Goal: Check status: Check status

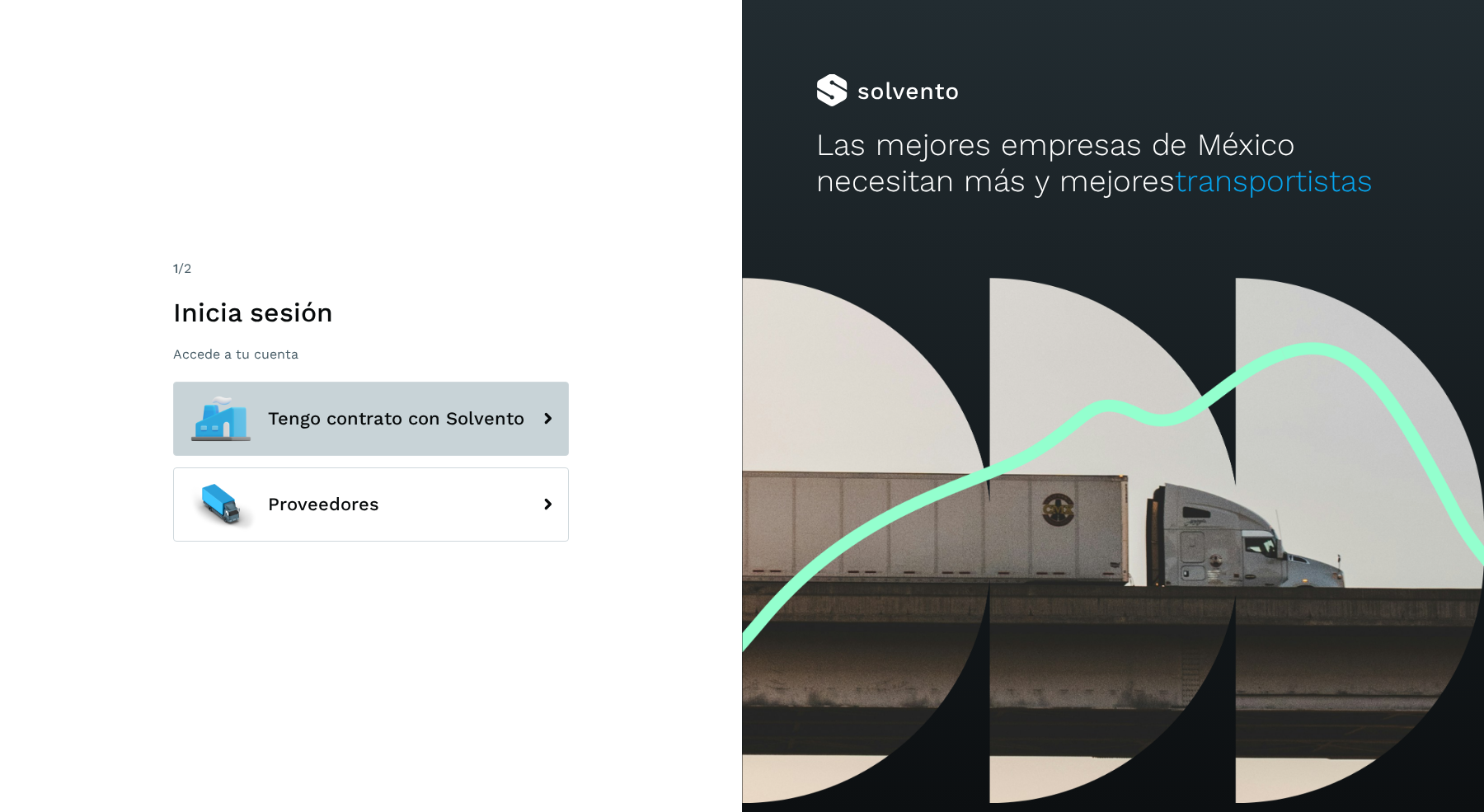
click at [466, 409] on span "Tengo contrato con Solvento" at bounding box center [395, 419] width 256 height 20
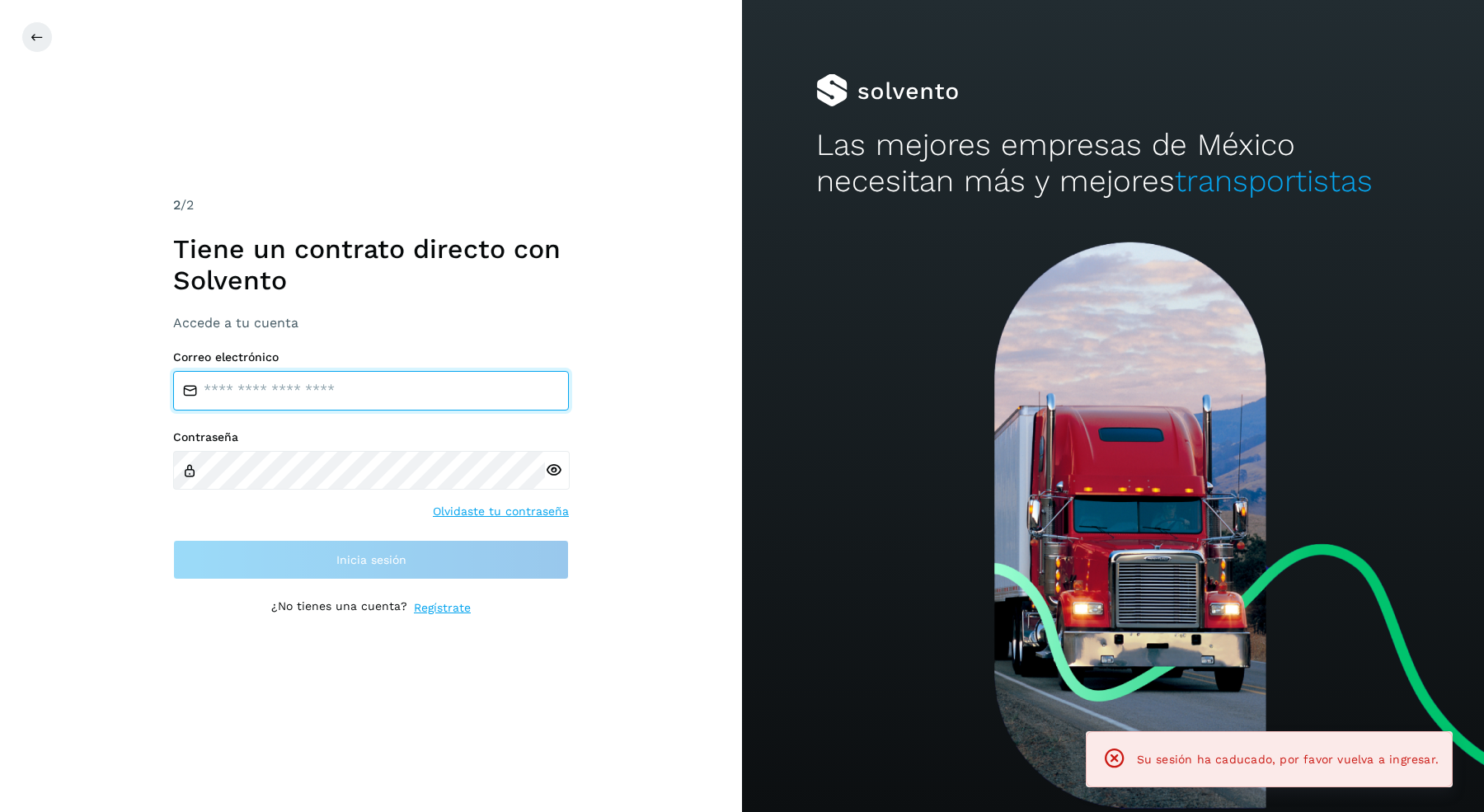
type input "**********"
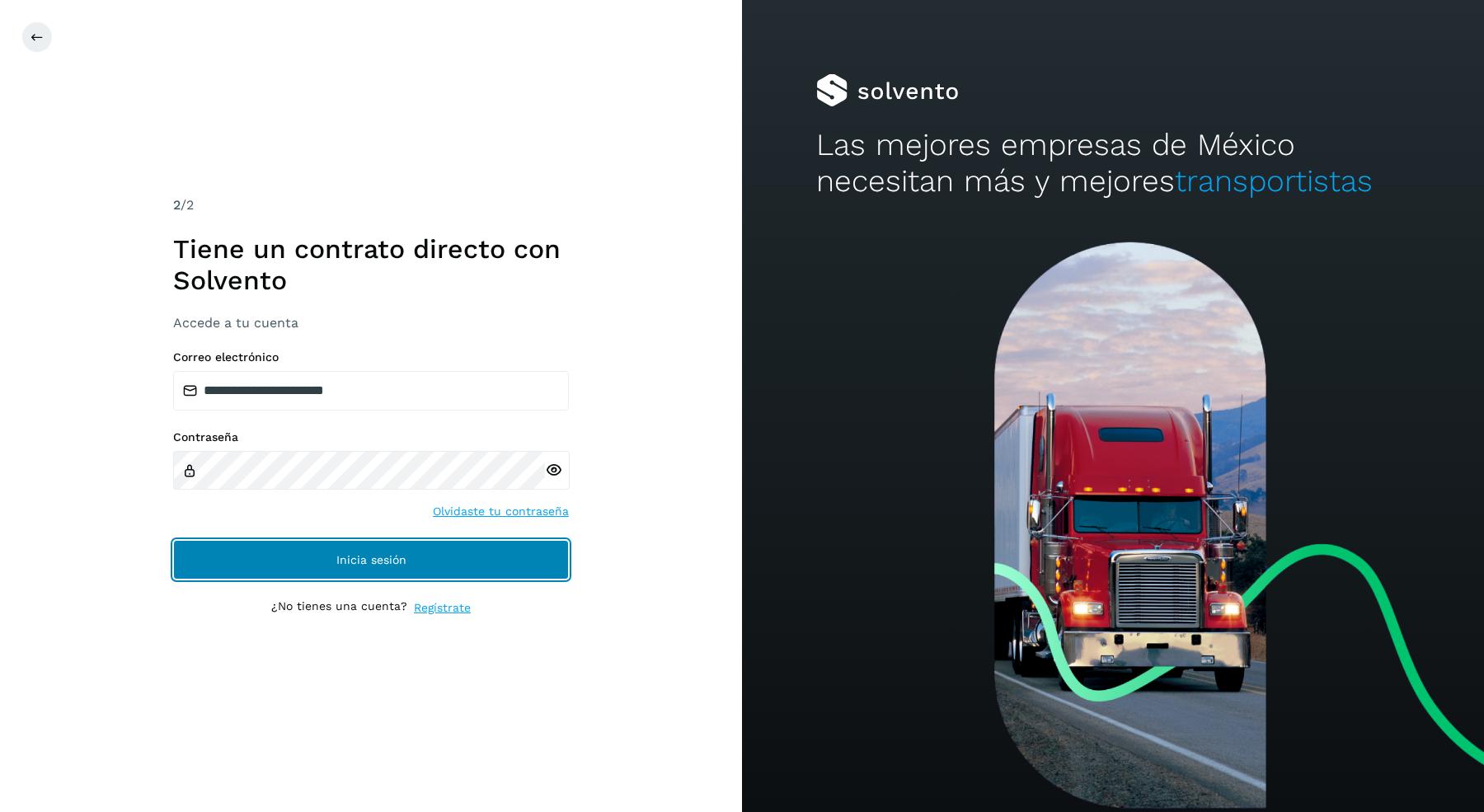
click at [409, 571] on button "Inicia sesión" at bounding box center [371, 559] width 396 height 39
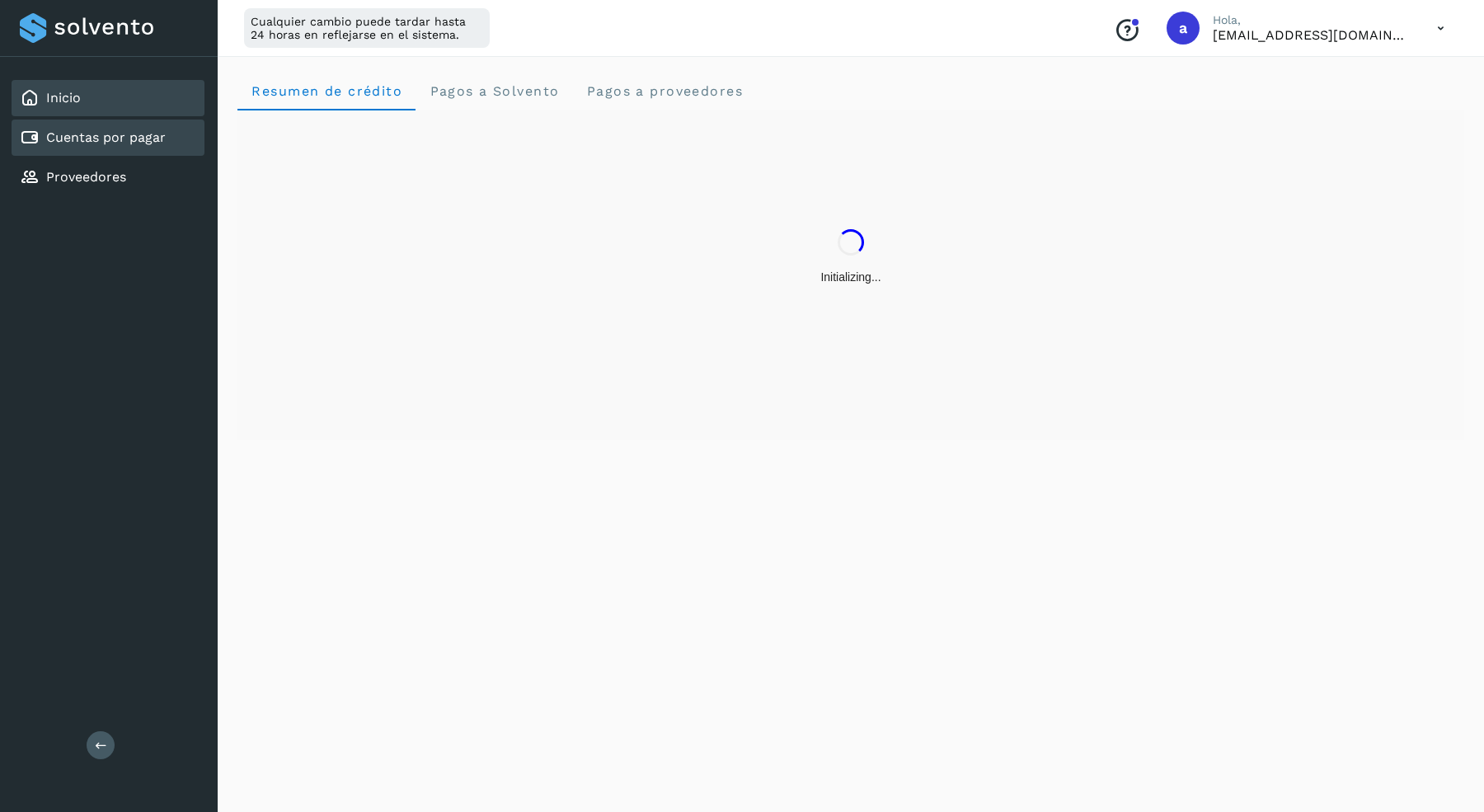
click at [123, 134] on link "Cuentas por pagar" at bounding box center [106, 137] width 120 height 16
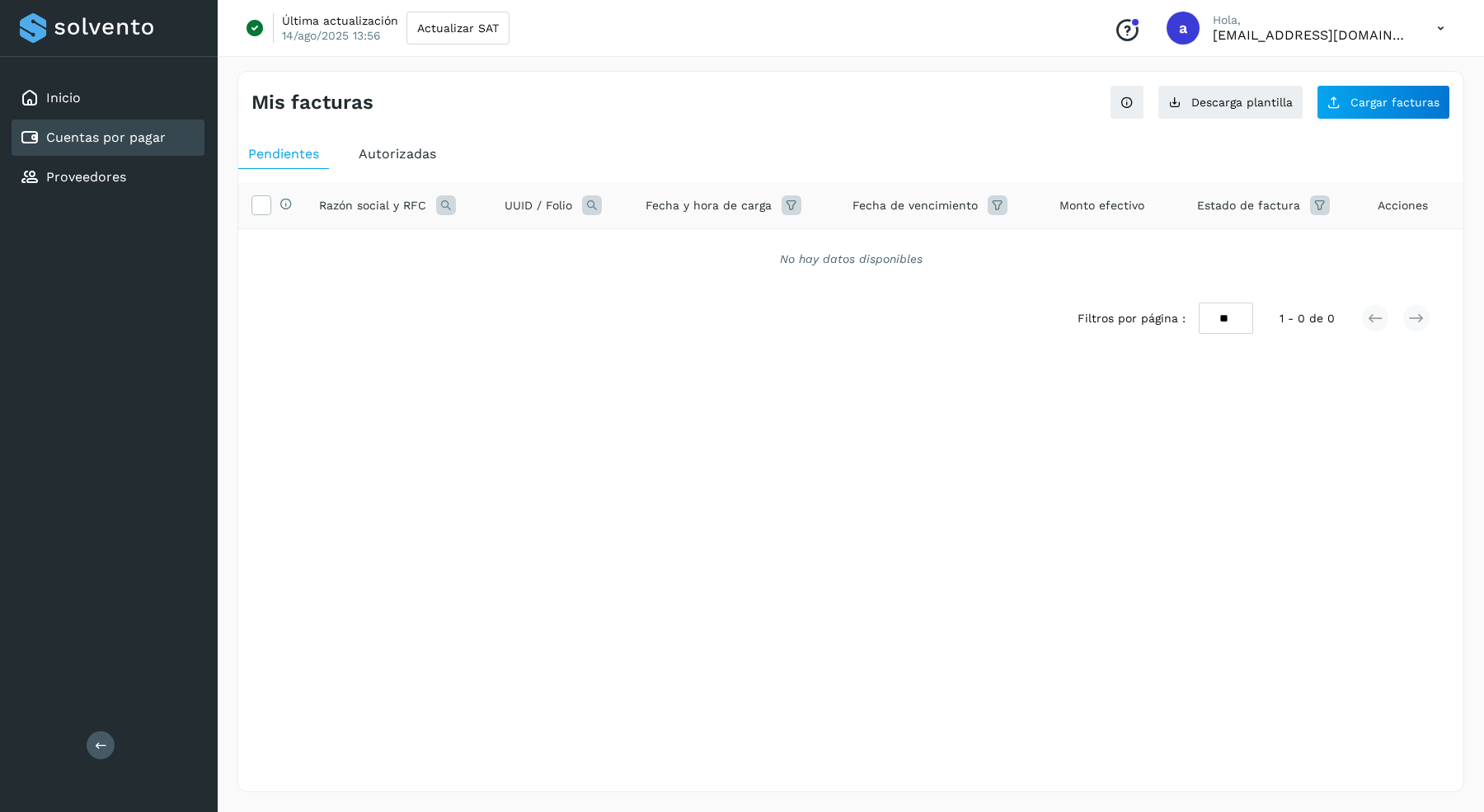
click at [379, 144] on div "Autorizadas" at bounding box center [397, 154] width 97 height 30
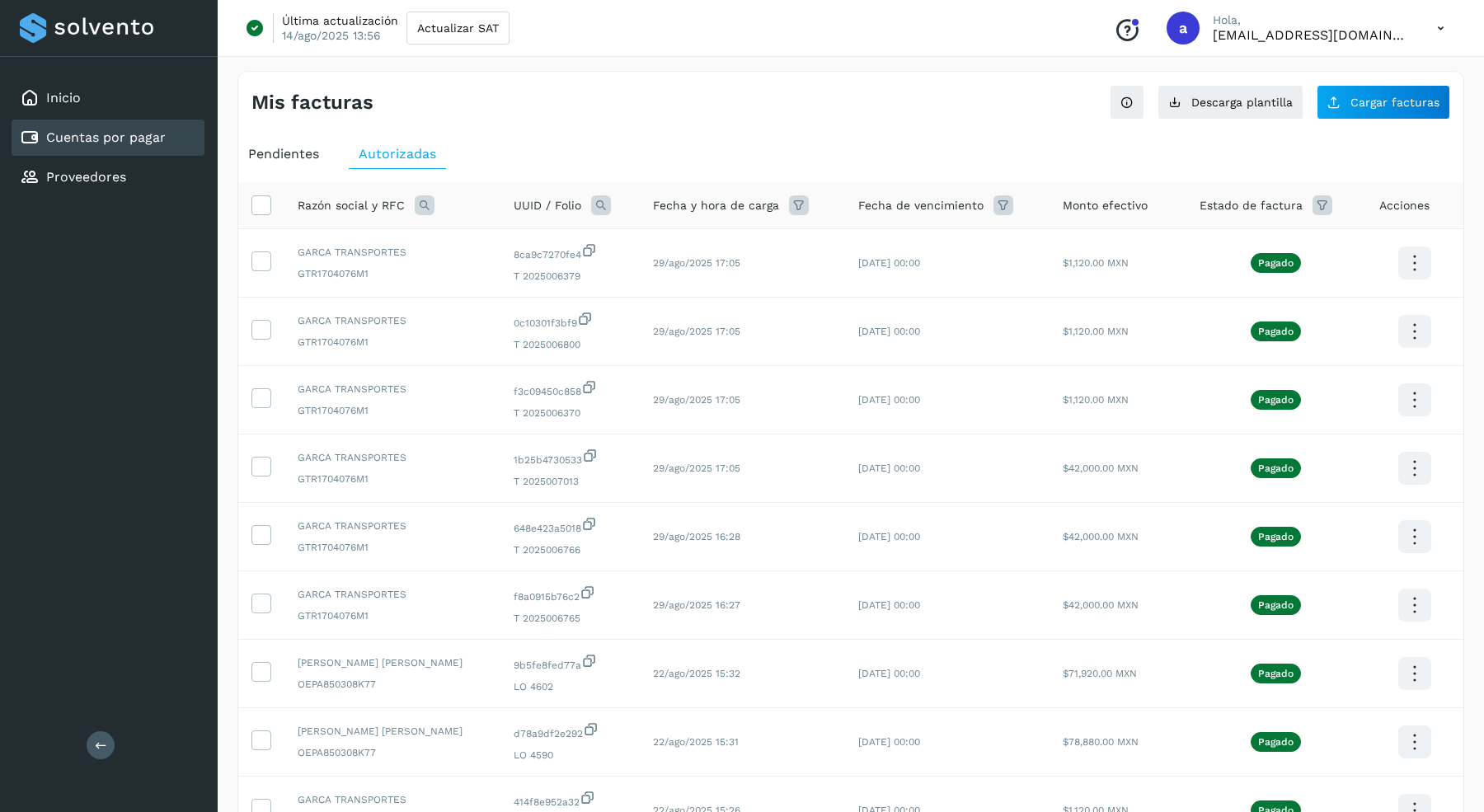
click at [304, 149] on span "Pendientes" at bounding box center [283, 154] width 71 height 16
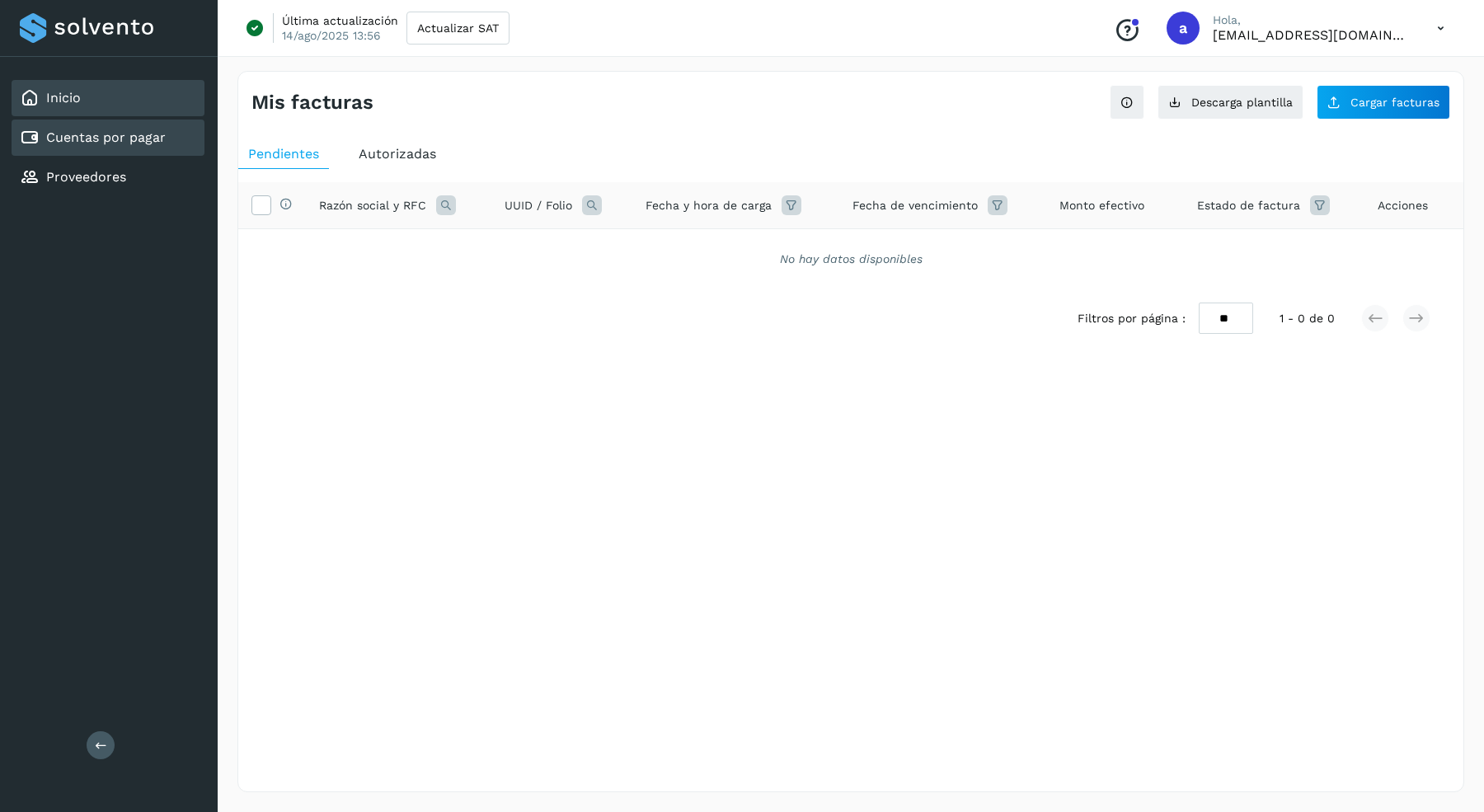
click at [101, 94] on div "Inicio" at bounding box center [108, 97] width 193 height 36
